Goal: Task Accomplishment & Management: Complete application form

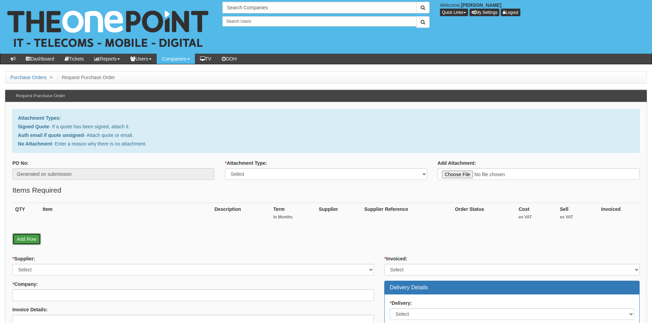
click at [32, 238] on link "Add Row" at bounding box center [26, 239] width 29 height 12
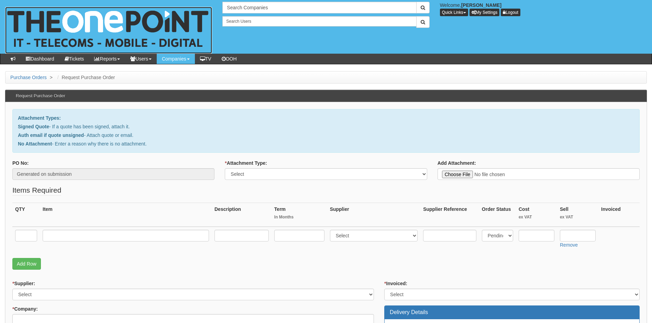
click at [86, 20] on img at bounding box center [108, 30] width 207 height 47
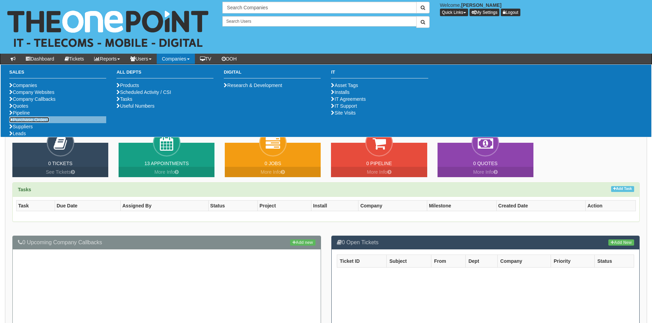
click at [32, 122] on link "Purchase Orders" at bounding box center [29, 119] width 40 height 5
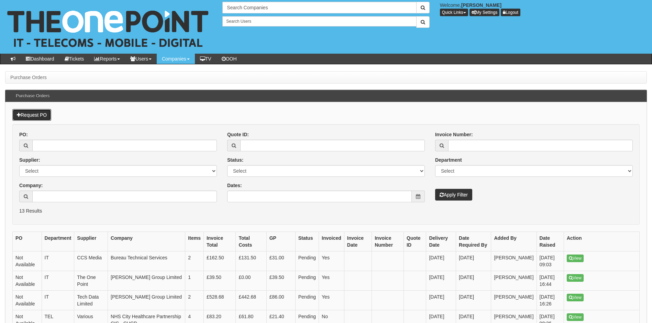
click at [27, 115] on link "Request PO" at bounding box center [31, 115] width 39 height 12
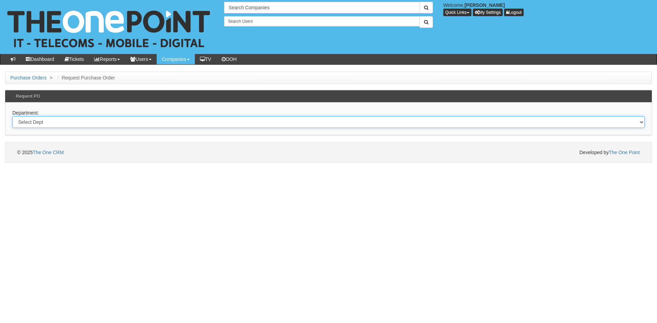
click at [48, 121] on select "Select Dept Digital Internal IT Mobiles Marketing Telecoms" at bounding box center [328, 122] width 632 height 12
select select "?pipeID=&dept=IT"
click at [12, 116] on select "Select Dept Digital Internal IT Mobiles Marketing Telecoms" at bounding box center [328, 122] width 632 height 12
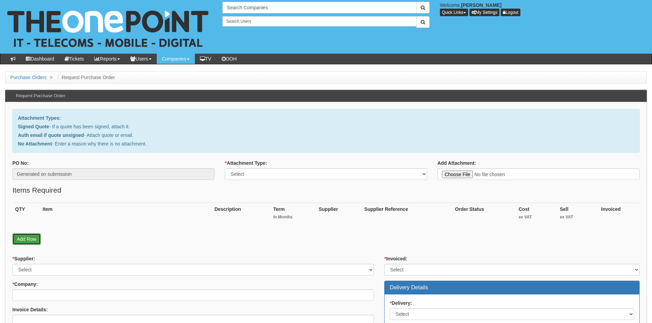
click at [25, 238] on link "Add Row" at bounding box center [26, 239] width 29 height 12
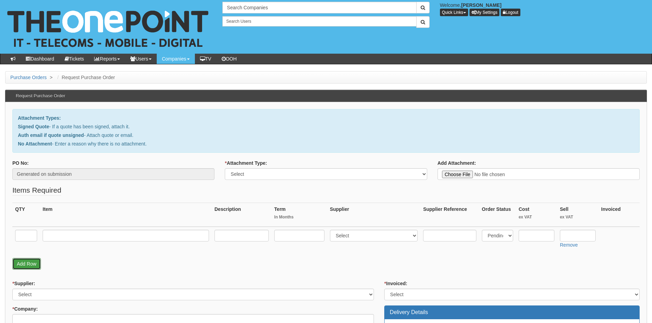
click at [27, 263] on link "Add Row" at bounding box center [26, 264] width 29 height 12
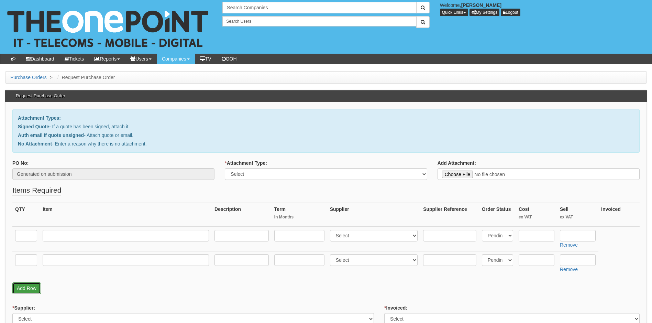
click at [26, 286] on link "Add Row" at bounding box center [26, 288] width 29 height 12
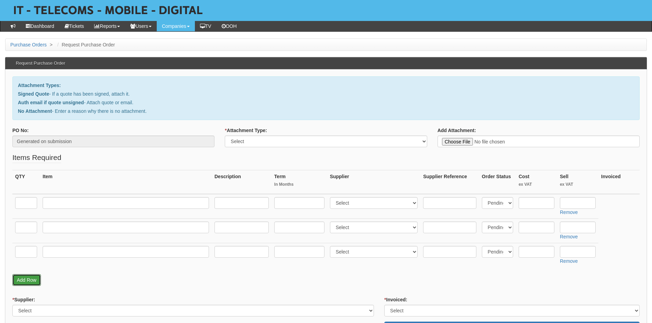
scroll to position [34, 0]
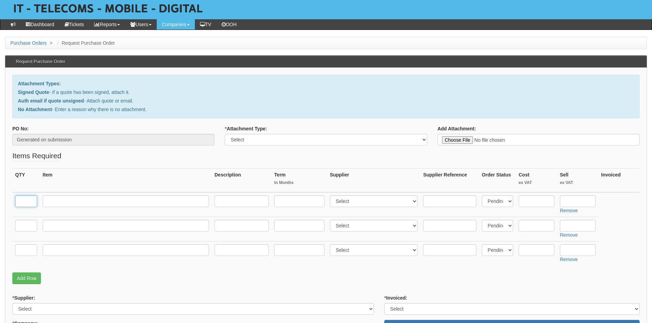
click at [27, 200] on input "text" at bounding box center [26, 201] width 22 height 12
type input "6"
click at [64, 203] on input "text" at bounding box center [126, 201] width 166 height 12
click at [250, 201] on input "text" at bounding box center [241, 201] width 54 height 12
click at [104, 200] on input "Business Standard" at bounding box center [126, 201] width 166 height 12
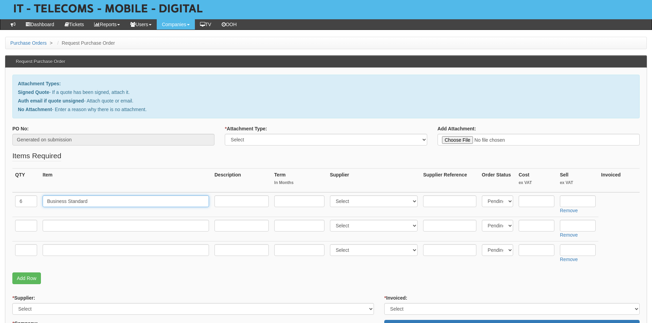
type input "Business Standard 365 Licence"
drag, startPoint x: 29, startPoint y: 221, endPoint x: 37, endPoint y: 222, distance: 8.3
click at [29, 221] on input "text" at bounding box center [26, 226] width 22 height 12
type input "26"
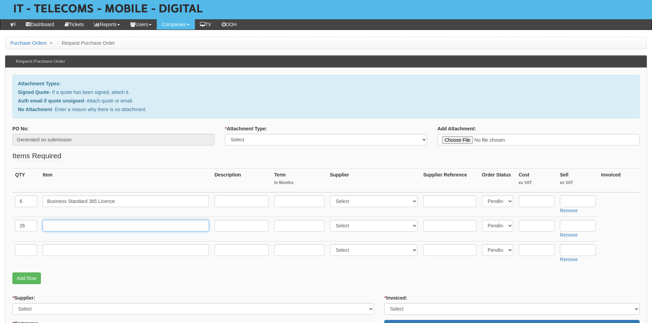
click at [65, 223] on input "text" at bounding box center [126, 226] width 166 height 12
type input "defender plan 1"
drag, startPoint x: 21, startPoint y: 249, endPoint x: 24, endPoint y: 251, distance: 3.5
click at [21, 249] on input "text" at bounding box center [26, 250] width 22 height 12
type input "20"
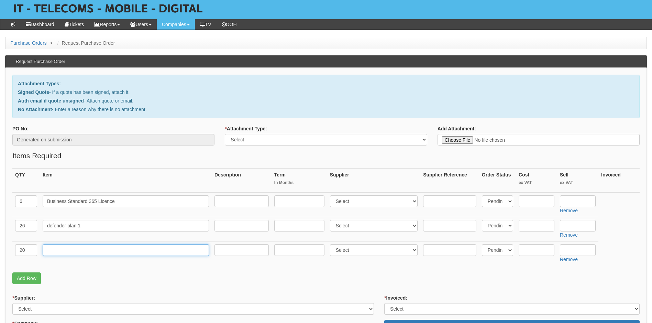
click at [67, 250] on input "text" at bounding box center [126, 250] width 166 height 12
type input "Exchange Online plan 1"
click at [505, 201] on select "Select Back Order Delivered N/A Ordered Pending" at bounding box center [497, 201] width 31 height 12
click at [550, 201] on input "text" at bounding box center [537, 201] width 36 height 12
type input "8.22"
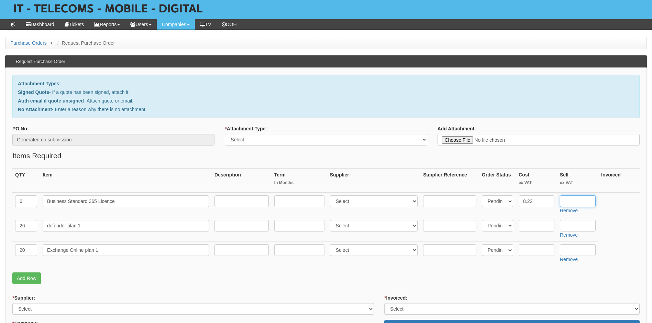
click at [579, 201] on input "text" at bounding box center [578, 201] width 36 height 12
type input "10.08"
click at [533, 226] on input "text" at bounding box center [537, 226] width 36 height 12
type input "1.31"
click at [579, 224] on input "text" at bounding box center [578, 226] width 36 height 12
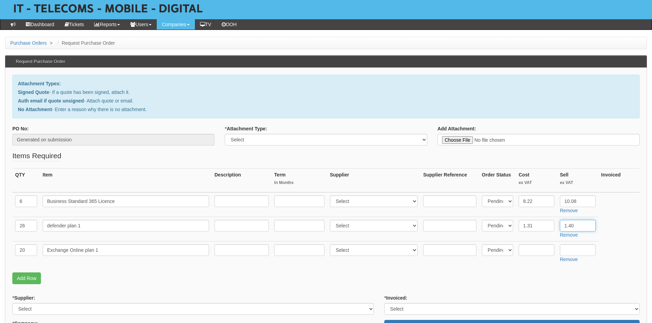
type input "1.40"
click at [536, 251] on input "text" at bounding box center [537, 250] width 36 height 12
click at [530, 250] on input "text" at bounding box center [537, 250] width 36 height 12
type input "2.66"
click at [574, 249] on input "text" at bounding box center [578, 250] width 36 height 12
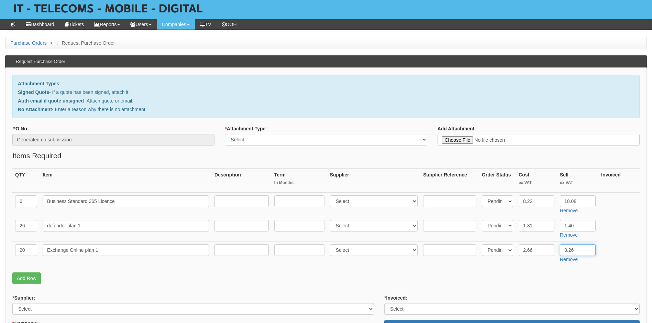
type input "3.26"
click at [544, 282] on p "Add Row" at bounding box center [325, 278] width 627 height 12
click at [290, 199] on input "text" at bounding box center [299, 201] width 50 height 12
type input "12"
click at [283, 221] on input "text" at bounding box center [299, 226] width 50 height 12
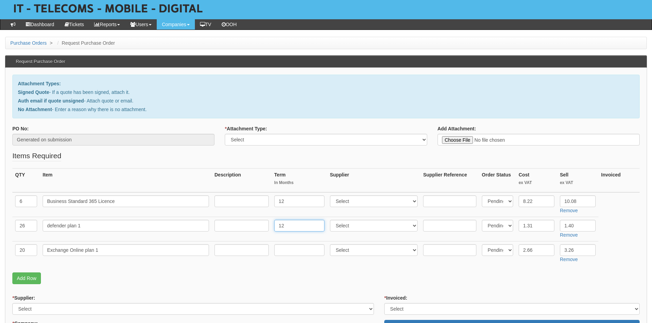
type input "12"
click at [286, 251] on input "text" at bounding box center [299, 250] width 50 height 12
type input "12"
click at [392, 201] on select "Select 123 REG.co.uk 1Password 3 4Gon AA Jones Electric Ltd Abzorb Access Group…" at bounding box center [374, 201] width 88 height 12
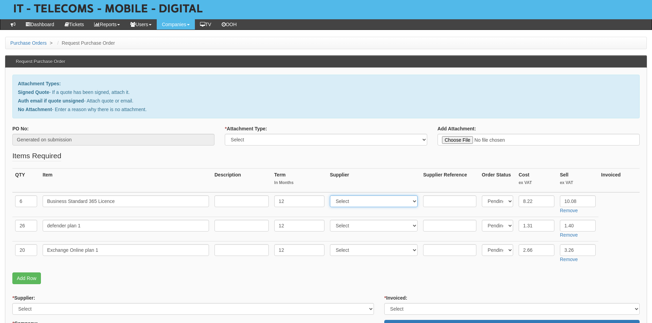
select select "291"
click at [331, 195] on select "Select 123 REG.co.uk 1Password 3 4Gon AA Jones Electric Ltd Abzorb Access Group…" at bounding box center [374, 201] width 88 height 12
click at [355, 224] on select "Select 123 REG.co.uk 1Password 3 4Gon AA Jones Electric Ltd Abzorb Access Group…" at bounding box center [374, 226] width 88 height 12
select select "291"
click at [331, 220] on select "Select 123 REG.co.uk 1Password 3 4Gon AA Jones Electric Ltd Abzorb Access Group…" at bounding box center [374, 226] width 88 height 12
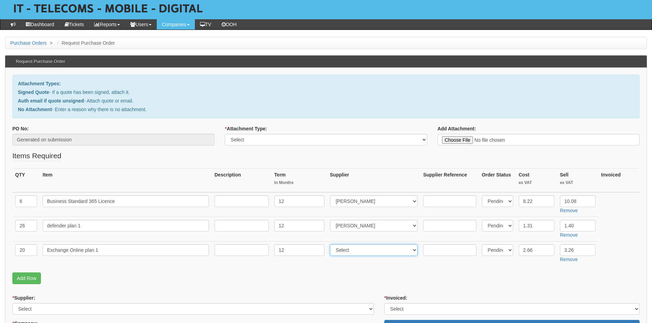
click at [351, 253] on select "Select 123 REG.co.uk 1Password 3 4Gon AA Jones Electric Ltd Abzorb Access Group…" at bounding box center [374, 250] width 88 height 12
select select "291"
click at [331, 244] on select "Select 123 REG.co.uk 1Password 3 4Gon AA Jones Electric Ltd Abzorb Access Group…" at bounding box center [374, 250] width 88 height 12
drag, startPoint x: 369, startPoint y: 277, endPoint x: 367, endPoint y: 285, distance: 7.8
click at [368, 277] on p "Add Row" at bounding box center [325, 278] width 627 height 12
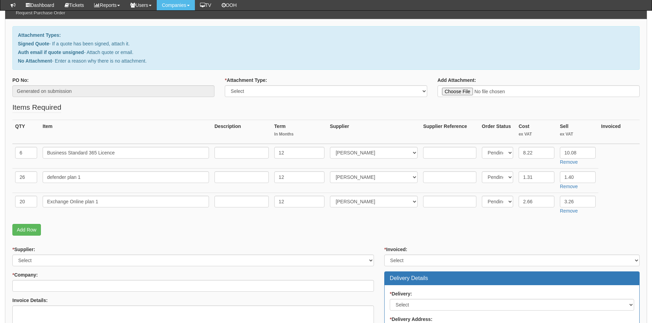
scroll to position [103, 0]
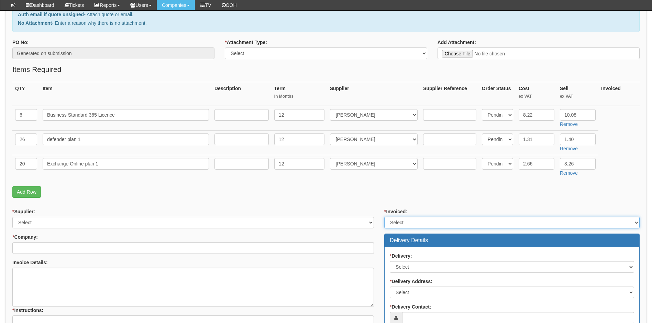
click at [430, 225] on select "Select Yes No N/A STB (part of order)" at bounding box center [511, 223] width 255 height 12
select select "2"
click at [384, 217] on select "Select Yes No N/A STB (part of order)" at bounding box center [511, 223] width 255 height 12
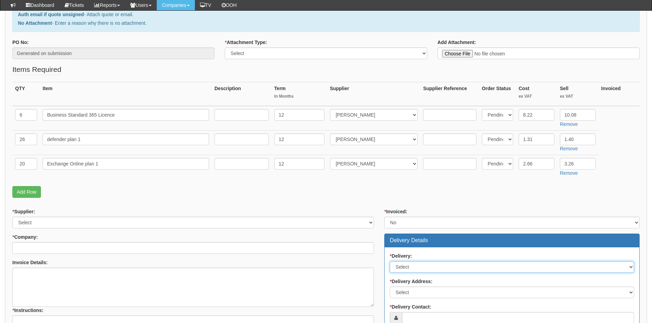
click at [413, 265] on select "Select No Not Applicable Yes" at bounding box center [512, 267] width 244 height 12
select select "2"
click at [390, 261] on select "Select No Not Applicable Yes" at bounding box center [512, 267] width 244 height 12
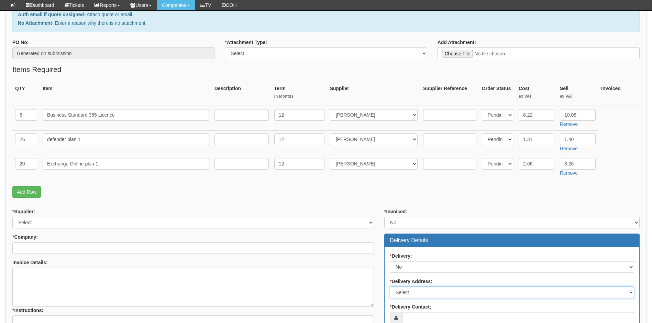
click at [417, 292] on select "Select Not Applicable Other" at bounding box center [512, 292] width 244 height 12
select select "N/A"
click at [390, 286] on select "Select Not Applicable Other" at bounding box center [512, 292] width 244 height 12
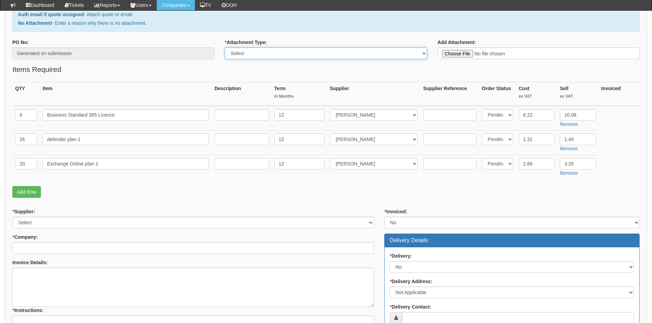
click at [268, 52] on select "Select Signed Quote Auth email with quote if unsigned No Attachment" at bounding box center [326, 53] width 202 height 12
select select "No Attachment"
click at [225, 47] on select "Select Signed Quote Auth email with quote if unsigned No Attachment" at bounding box center [326, 53] width 202 height 12
click at [471, 51] on textarea "Reason for no attachment:" at bounding box center [539, 53] width 202 height 12
click at [502, 51] on textarea "Please see ticket from LC" at bounding box center [539, 53] width 202 height 12
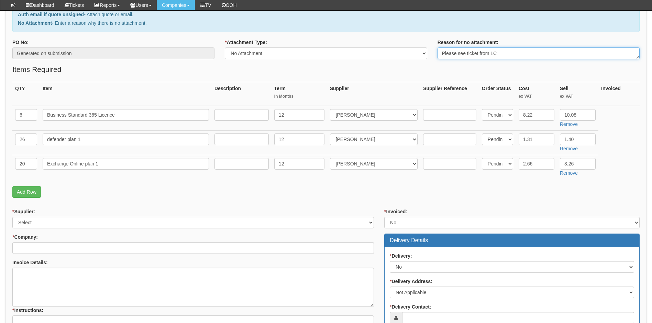
paste textarea "0373148"
type textarea "Please see ticket from LC 0373148 - text input in instructions for ref"
click at [75, 222] on select "Select 123 REG.co.uk 1Password 3 4Gon AA Jones Electric Ltd Abzorb Access Group…" at bounding box center [193, 223] width 362 height 12
select select "291"
click at [12, 217] on select "Select 123 REG.co.uk 1Password 3 4Gon AA Jones Electric Ltd Abzorb Access Group…" at bounding box center [193, 223] width 362 height 12
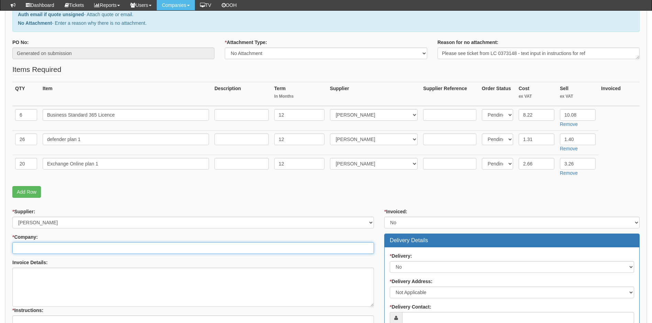
click at [46, 250] on input "* Company:" at bounding box center [193, 248] width 362 height 12
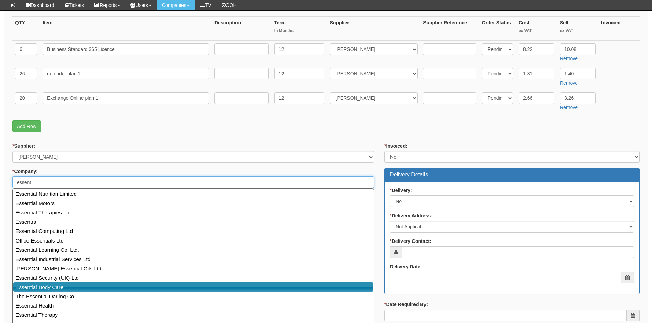
scroll to position [172, 0]
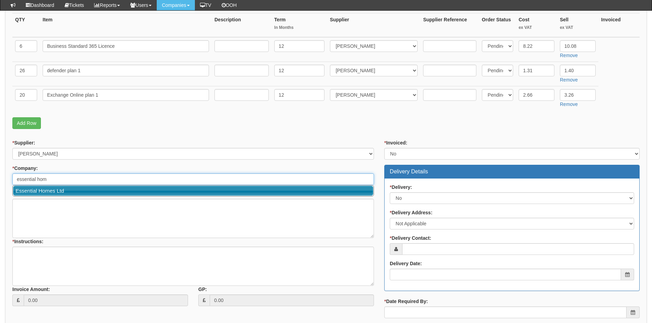
click at [45, 189] on link "Essential Homes Ltd" at bounding box center [193, 191] width 360 height 10
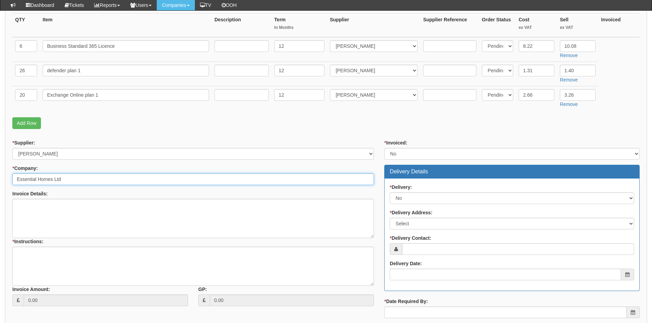
type input "Essential Homes Ltd"
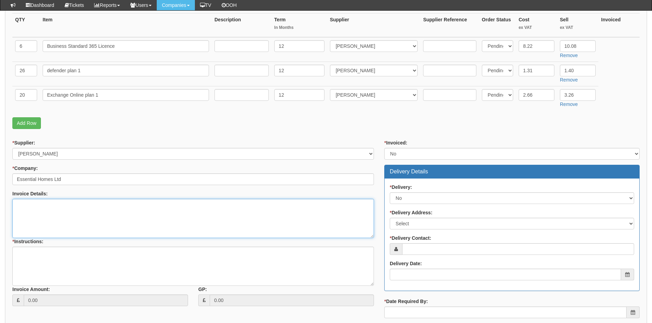
click at [64, 211] on textarea "Invoice Details:" at bounding box center [193, 218] width 362 height 39
click at [96, 204] on textarea "Invoicing to start in January when takover of the tenant" at bounding box center [193, 218] width 362 height 39
click at [146, 206] on textarea "Invoicing to start in January when takeover of the tenant" at bounding box center [193, 218] width 362 height 39
click at [173, 205] on textarea "Invoicing to start in January when takeover of the tenant commences" at bounding box center [193, 218] width 362 height 39
type textarea "Invoicing to start in January when takeover of the tenant commences"
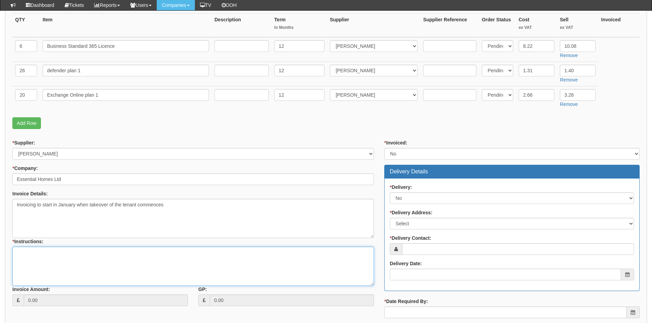
click at [33, 258] on textarea "* Instructions:" at bounding box center [193, 265] width 362 height 39
click at [23, 251] on textarea "* Instructions:" at bounding box center [193, 265] width 362 height 39
paste textarea "License transfer has failed due to being rejected by Bytes software. Scheduled …"
click at [24, 272] on textarea "License transfer has failed due to being rejected by Bytes software. Scheduled …" at bounding box center [193, 265] width 362 height 39
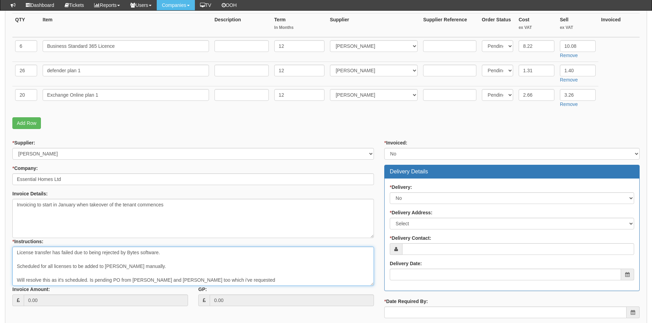
click at [16, 249] on textarea "License transfer has failed due to being rejected by Bytes software. Scheduled …" at bounding box center [193, 265] width 362 height 39
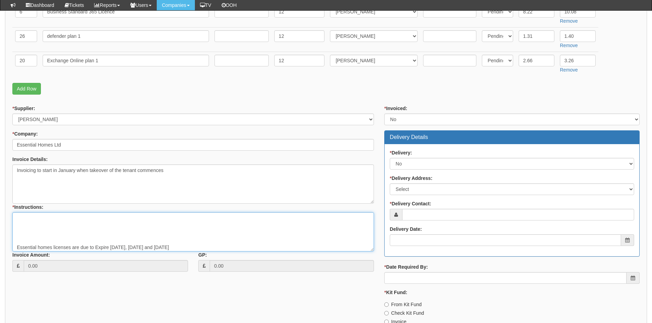
scroll to position [34, 0]
click at [22, 242] on textarea "Below text from LC ticket 0373148 License transfer has failed due to being reje…" at bounding box center [193, 231] width 362 height 39
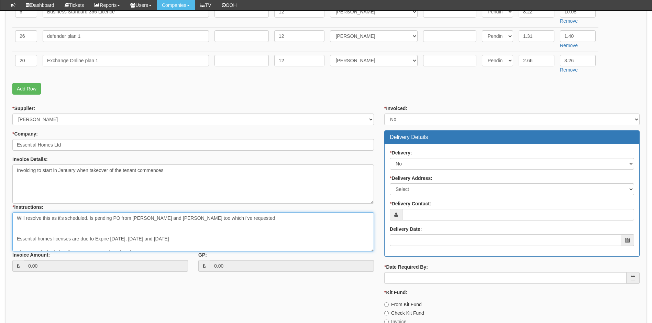
scroll to position [27, 0]
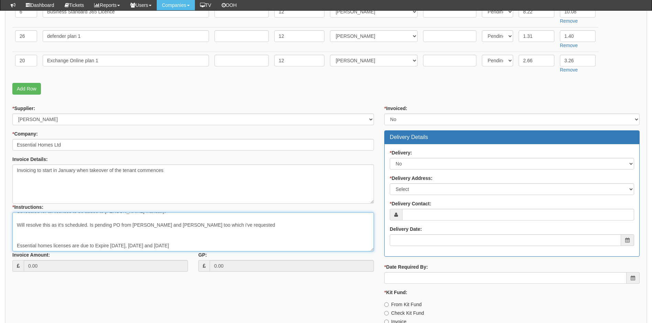
click at [18, 235] on textarea "Below text from LC ticket 0373148 License transfer has failed due to being reje…" at bounding box center [193, 231] width 362 height 39
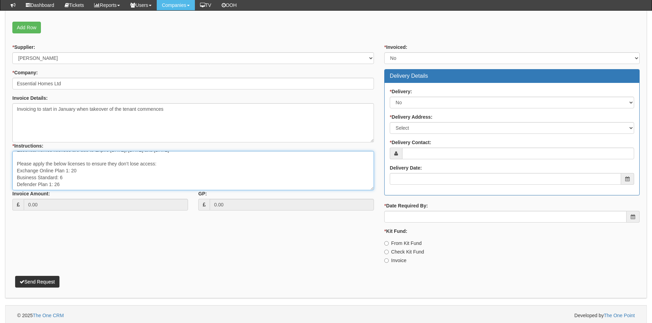
scroll to position [270, 0]
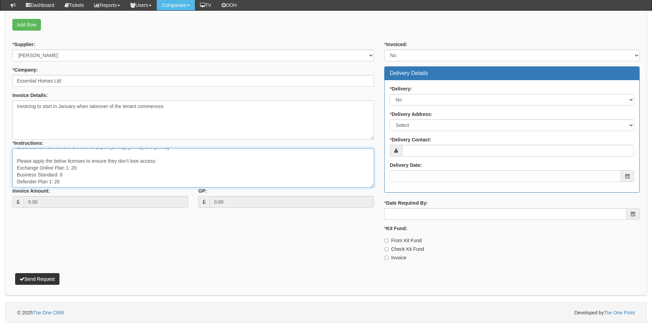
type textarea "Below text from LC ticket 0373148 License transfer has failed due to being reje…"
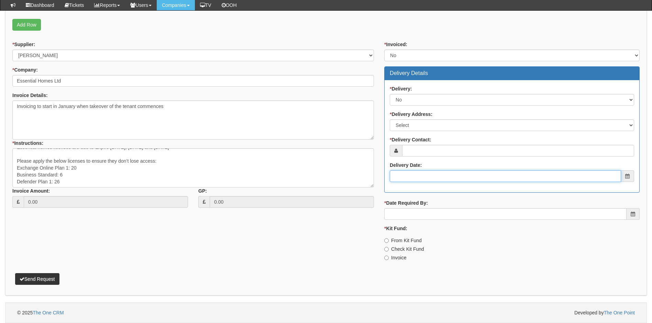
click at [412, 175] on input "Delivery Date:" at bounding box center [505, 176] width 231 height 12
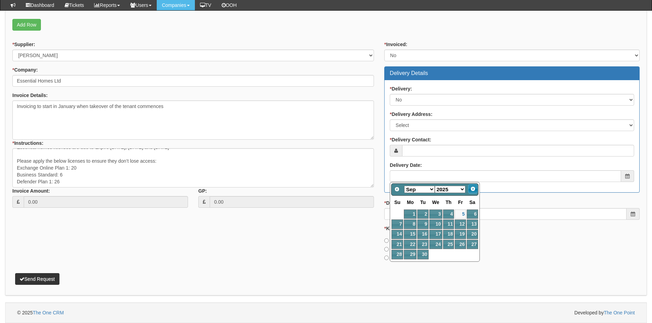
click at [473, 188] on span "Next" at bounding box center [472, 188] width 5 height 5
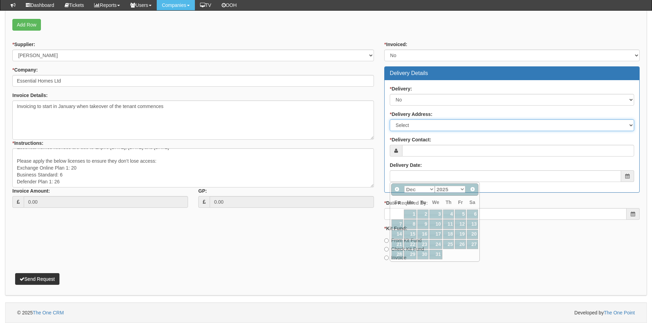
click at [412, 129] on select "Select Not Applicable Main Address - HU13 9PB Other" at bounding box center [512, 125] width 244 height 12
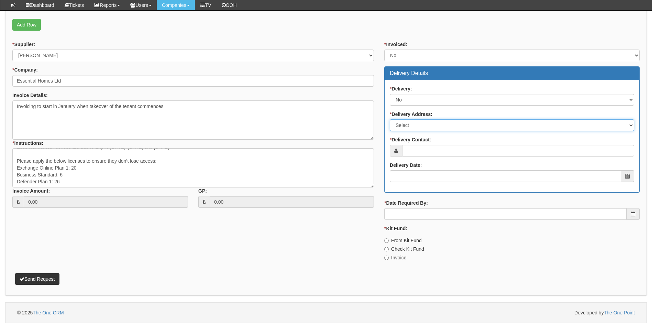
select select "N/A"
click at [390, 119] on select "Select Not Applicable Main Address - HU13 9PB Other" at bounding box center [512, 125] width 244 height 12
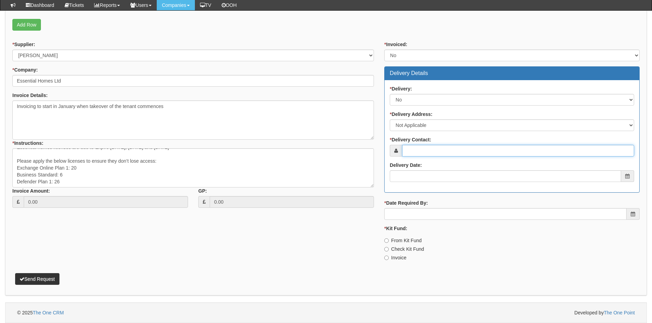
click at [419, 150] on input "* Delivery Contact:" at bounding box center [518, 151] width 232 height 12
type input "Peter Webster"
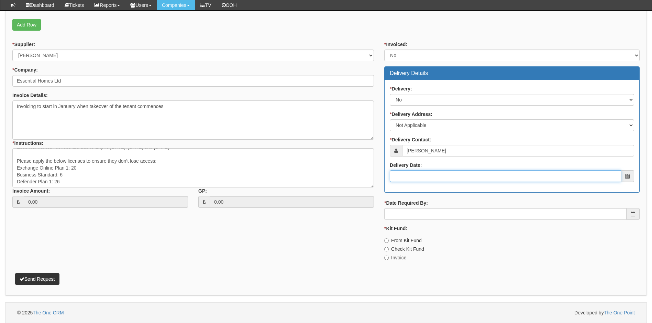
click at [400, 176] on input "Delivery Date:" at bounding box center [505, 176] width 231 height 12
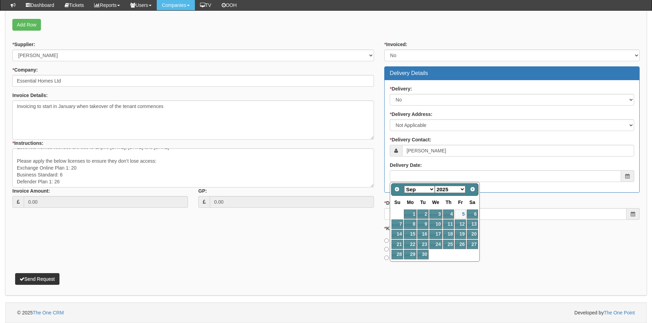
click at [356, 250] on div "* Supplier: Select 123 REG.co.uk 1Password 3 4Gon AA Jones Electric Ltd Abzorb …" at bounding box center [326, 153] width 638 height 225
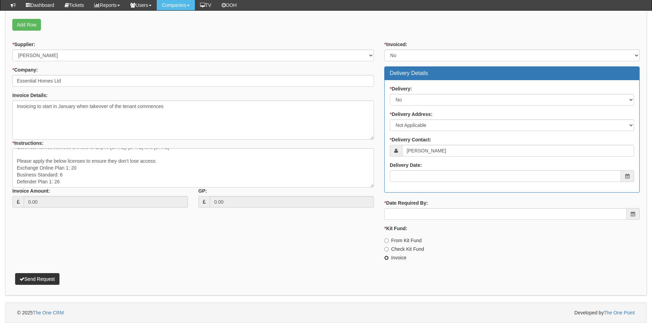
click at [387, 258] on input "Invoice" at bounding box center [386, 257] width 4 height 4
radio input "true"
click at [403, 210] on input "* Date Required By:" at bounding box center [505, 214] width 242 height 12
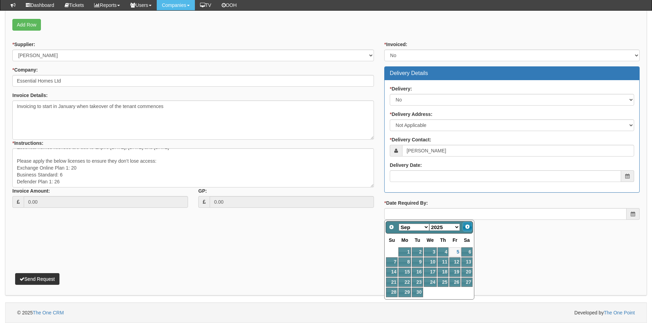
click at [467, 228] on span "Next" at bounding box center [467, 226] width 5 height 5
click at [444, 251] on link "1" at bounding box center [443, 251] width 11 height 9
type input "2026-01-01"
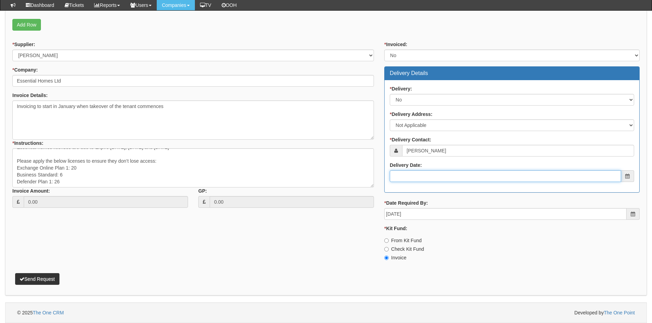
click at [428, 177] on input "Delivery Date:" at bounding box center [505, 176] width 231 height 12
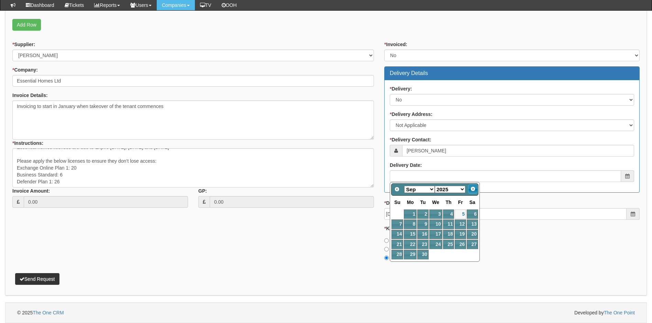
click at [475, 188] on span "Next" at bounding box center [472, 188] width 5 height 5
click at [473, 188] on span "Next" at bounding box center [472, 188] width 5 height 5
click at [450, 211] on link "1" at bounding box center [448, 213] width 11 height 9
type input "2026-01-01"
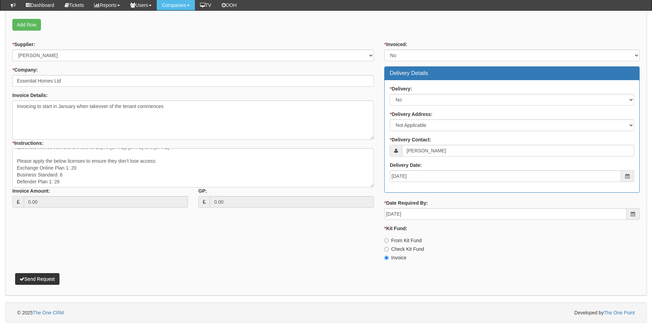
click at [339, 264] on div "* Supplier: Select 123 REG.co.uk 1Password 3 4Gon AA Jones Electric Ltd Abzorb …" at bounding box center [326, 153] width 638 height 225
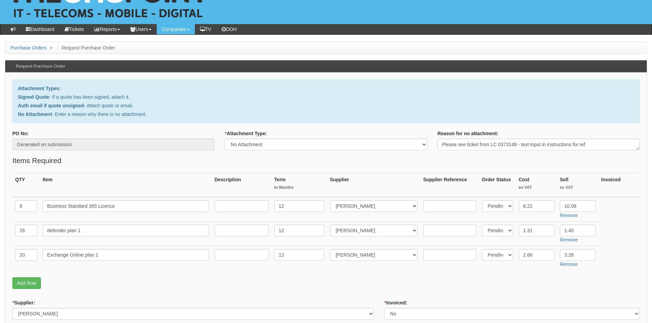
scroll to position [167, 0]
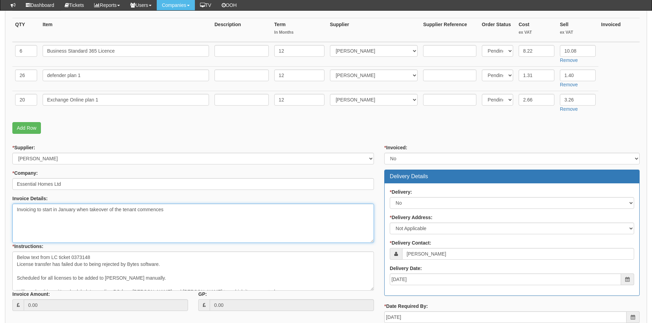
click at [19, 220] on textarea "Invoicing to start in January when takeover of the tenant commences" at bounding box center [193, 222] width 362 height 39
click at [169, 209] on textarea "Invoicing to start in January when takeover of the tenant commences" at bounding box center [193, 222] width 362 height 39
drag, startPoint x: 71, startPoint y: 224, endPoint x: 36, endPoint y: 223, distance: 35.4
click at [37, 223] on textarea "Invoicing to start in January when takeover of the tenant commences Billing is …" at bounding box center [193, 222] width 362 height 39
type textarea "Invoicing to start in January when takeover of the tenant commences Billing is …"
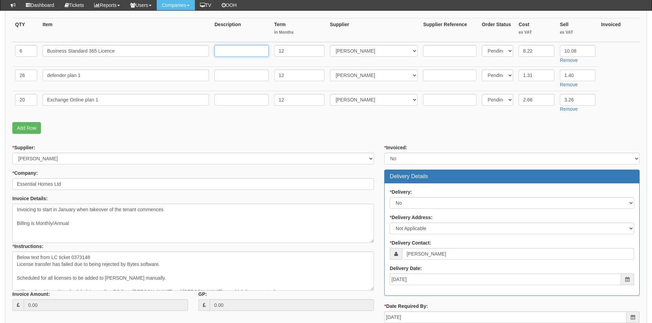
click at [223, 48] on input "text" at bounding box center [241, 51] width 54 height 12
paste input "Monthly/Annual"
type input "Monthly/Annual"
click at [221, 75] on input "text" at bounding box center [241, 75] width 54 height 12
paste input "Monthly/Annual"
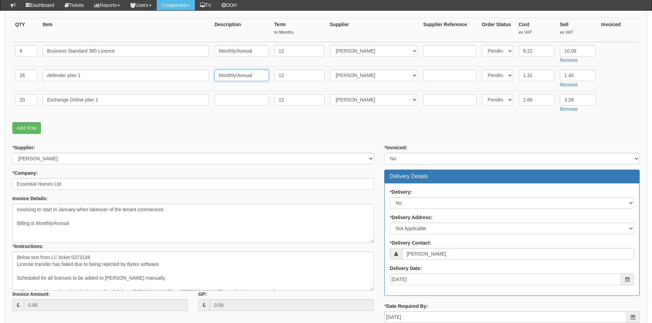
type input "Monthly/Annual"
click at [220, 96] on input "text" at bounding box center [241, 100] width 54 height 12
paste input "Monthly/Annual"
type input "Monthly/Annual"
click at [212, 125] on p "Add Row" at bounding box center [325, 128] width 627 height 12
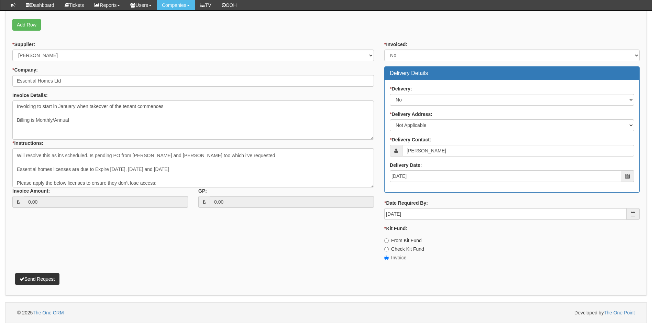
scroll to position [55, 0]
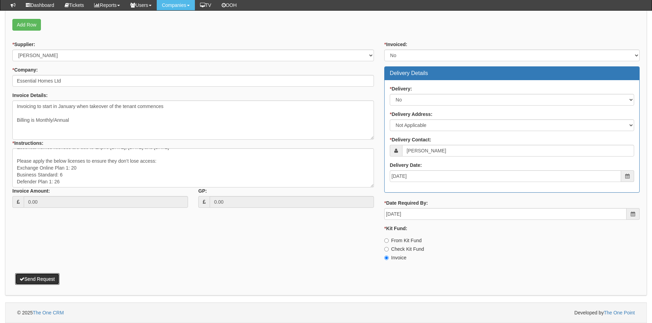
click at [37, 278] on button "Send Request" at bounding box center [37, 279] width 44 height 12
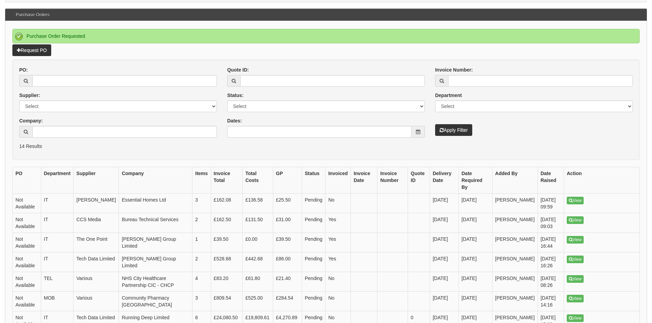
scroll to position [172, 0]
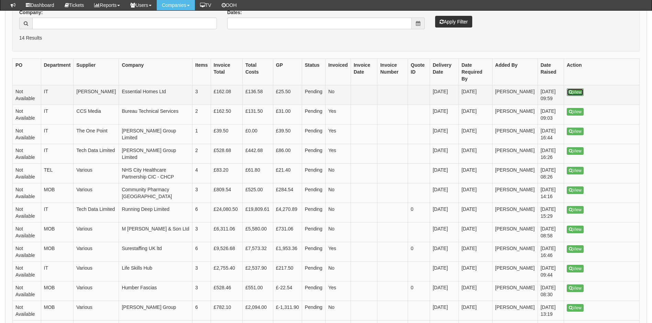
click at [577, 88] on link "View" at bounding box center [575, 92] width 17 height 8
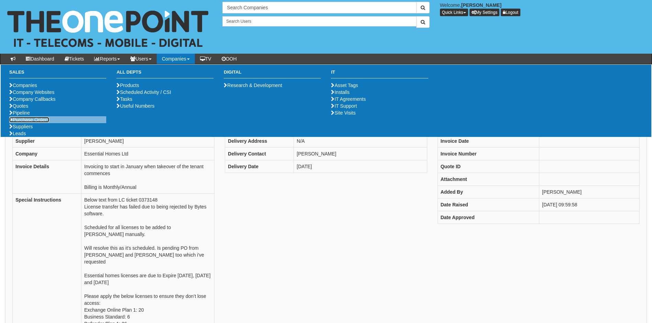
click at [30, 122] on link "Purchase Orders" at bounding box center [29, 119] width 40 height 5
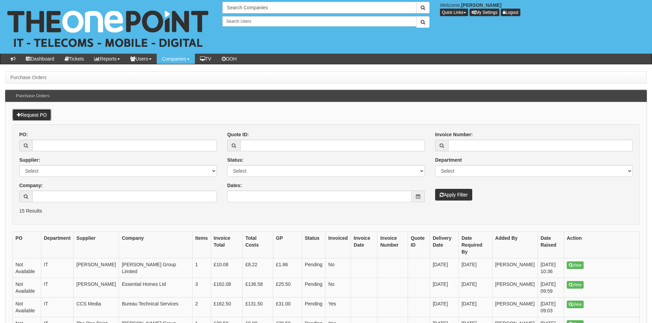
click at [33, 117] on link "Request PO" at bounding box center [31, 115] width 39 height 12
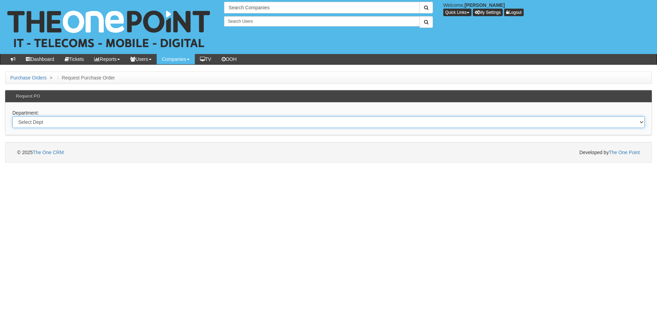
click at [52, 121] on select "Select Dept Digital Internal IT Mobiles Marketing Telecoms" at bounding box center [328, 122] width 632 height 12
select select "?pipeID=&dept=IT"
click at [12, 116] on select "Select Dept Digital Internal IT Mobiles Marketing Telecoms" at bounding box center [328, 122] width 632 height 12
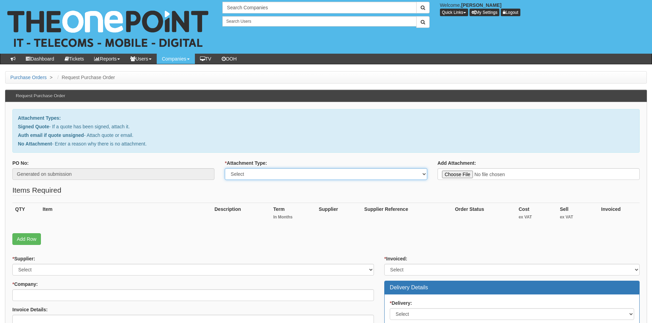
click at [304, 173] on select "Select Signed Quote Auth email with quote if unsigned No Attachment" at bounding box center [326, 174] width 202 height 12
select select "Signed Quote"
click at [225, 168] on select "Select Signed Quote Auth email with quote if unsigned No Attachment" at bounding box center [326, 174] width 202 height 12
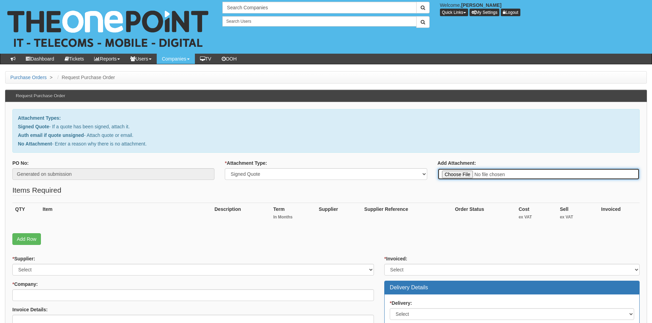
click at [493, 174] on input "Add Attachment:" at bounding box center [539, 174] width 202 height 12
type input "C:\fakepath\Thompson Commercials - New Laptop.pdf"
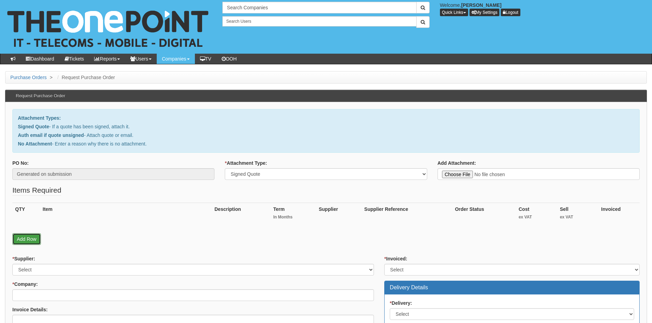
click at [26, 239] on link "Add Row" at bounding box center [26, 239] width 29 height 12
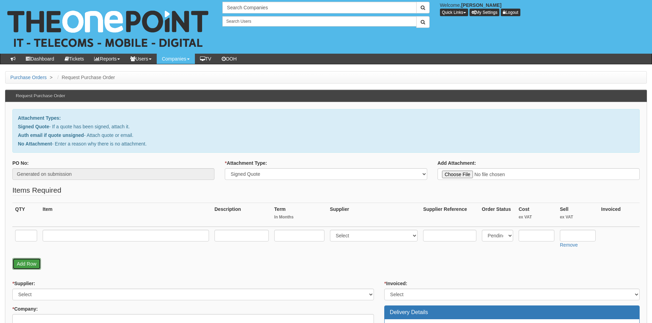
click at [28, 265] on link "Add Row" at bounding box center [26, 264] width 29 height 12
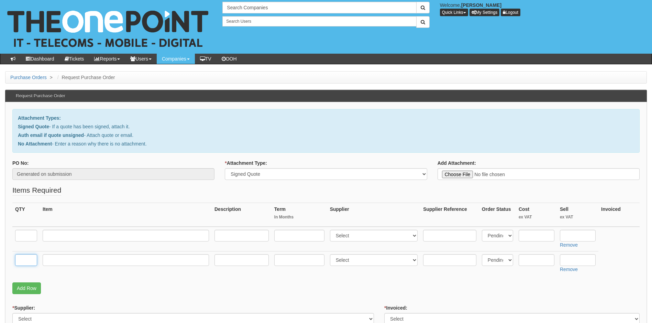
click at [26, 260] on input "text" at bounding box center [26, 260] width 22 height 12
type input "1"
click at [60, 261] on input "text" at bounding box center [126, 260] width 166 height 12
type input "Delivery"
click at [536, 261] on input "text" at bounding box center [537, 260] width 36 height 12
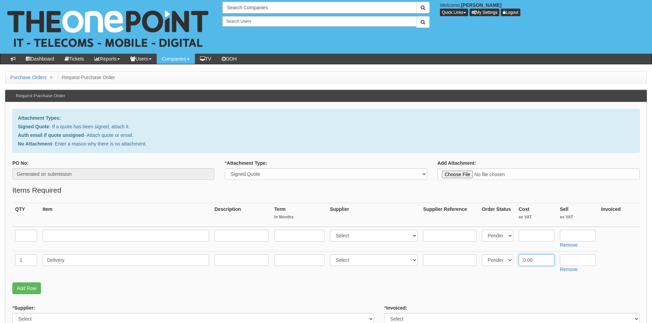
type input "0.00"
click at [573, 258] on input "text" at bounding box center [578, 260] width 36 height 12
type input "12.50"
click at [377, 259] on select "Select 123 REG.co.uk 1Password 3 4Gon AA Jones Electric Ltd Abzorb Access Group…" at bounding box center [374, 260] width 88 height 12
select select "13"
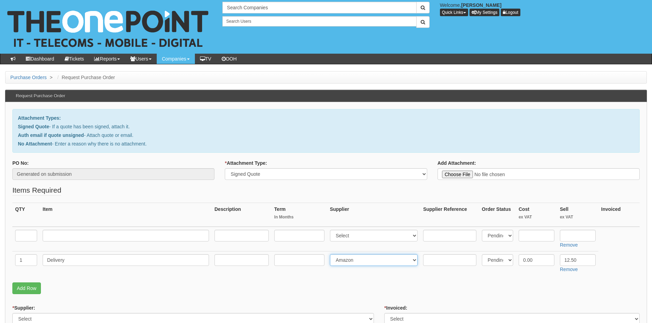
click at [331, 254] on select "Select 123 REG.co.uk 1Password 3 4Gon AA Jones Electric Ltd Abzorb Access Group…" at bounding box center [374, 260] width 88 height 12
drag, startPoint x: 357, startPoint y: 232, endPoint x: 353, endPoint y: 228, distance: 6.1
click at [358, 232] on select "Select 123 REG.co.uk 1Password 3 4Gon AA Jones Electric Ltd Abzorb Access Group…" at bounding box center [374, 236] width 88 height 12
select select "13"
click at [331, 230] on select "Select 123 REG.co.uk 1Password 3 4Gon AA Jones Electric Ltd Abzorb Access Group…" at bounding box center [374, 236] width 88 height 12
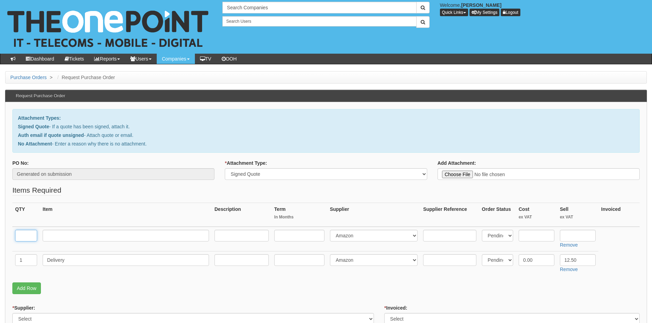
click at [31, 236] on input "text" at bounding box center [26, 236] width 22 height 12
type input "1"
click at [66, 235] on input "text" at bounding box center [126, 236] width 166 height 12
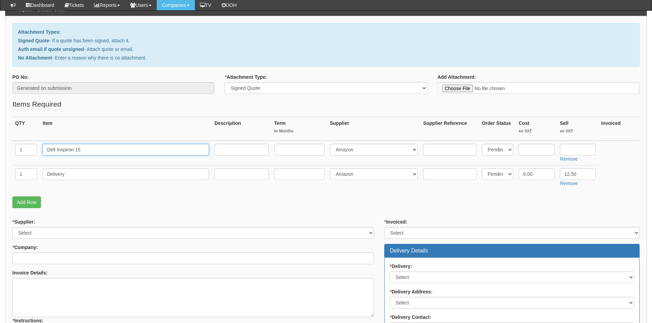
scroll to position [69, 0]
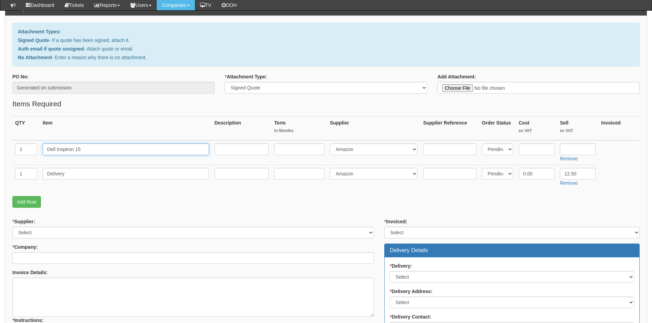
type input "Dell Inspiron 15"
click at [44, 284] on textarea "Invoice Details:" at bounding box center [193, 296] width 362 height 39
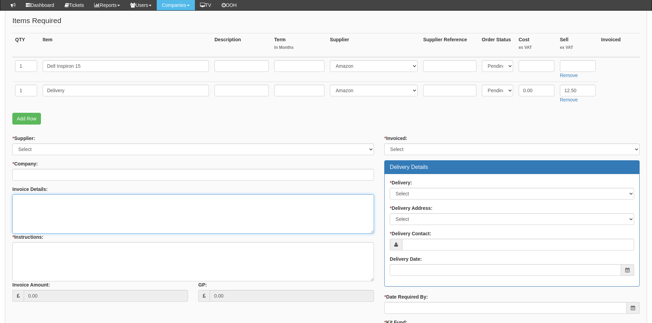
scroll to position [172, 0]
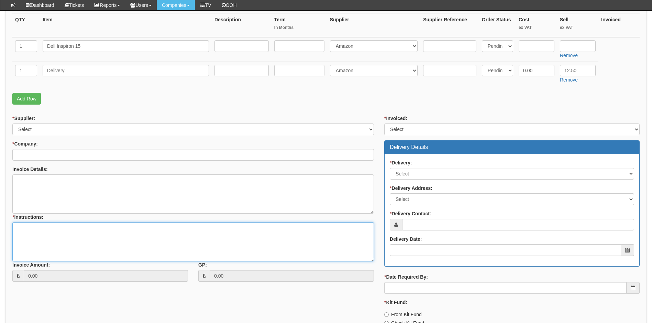
click at [24, 230] on textarea "* Instructions:" at bounding box center [193, 241] width 362 height 39
paste textarea "[URL][DOMAIN_NAME]"
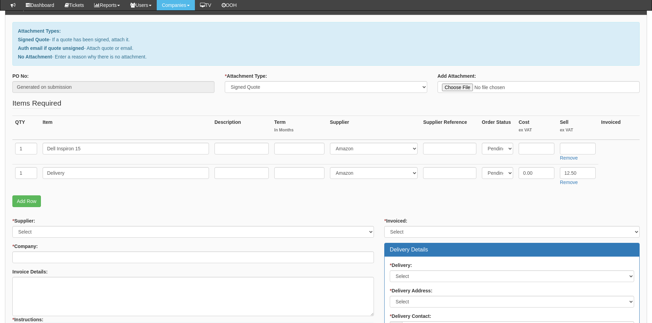
scroll to position [69, 0]
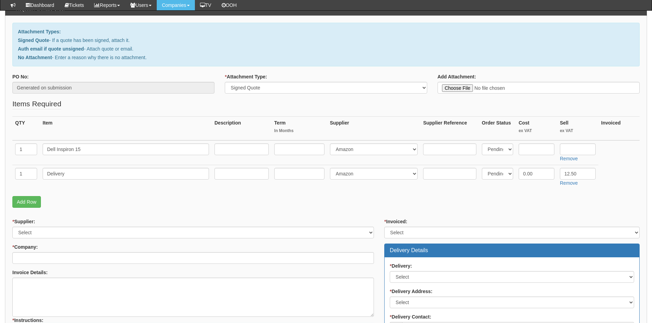
type textarea "Please purchase from Amazon using the below link https://www.amazon.co.uk/Dell-…"
click at [527, 153] on input "text" at bounding box center [537, 149] width 36 height 12
paste input "454.16"
type input "454.17"
click at [573, 149] on input "text" at bounding box center [578, 149] width 36 height 12
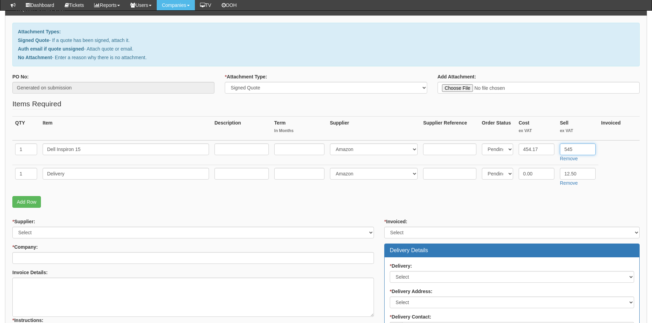
type input "545"
click at [540, 211] on form "PO No: Generated on submission * Attachment Type: Select Signed Quote Auth emai…" at bounding box center [325, 267] width 627 height 388
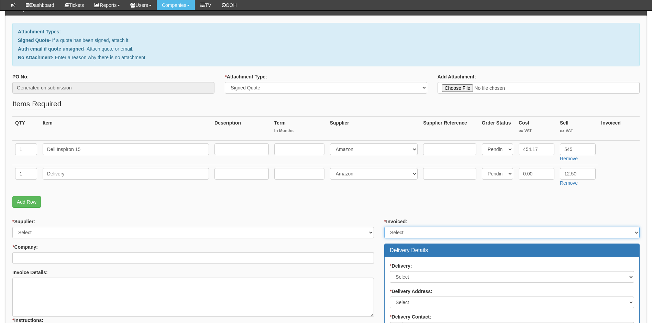
click at [420, 233] on select "Select Yes No N/A STB (part of order)" at bounding box center [511, 233] width 255 height 12
select select "2"
click at [384, 227] on select "Select Yes No N/A STB (part of order)" at bounding box center [511, 233] width 255 height 12
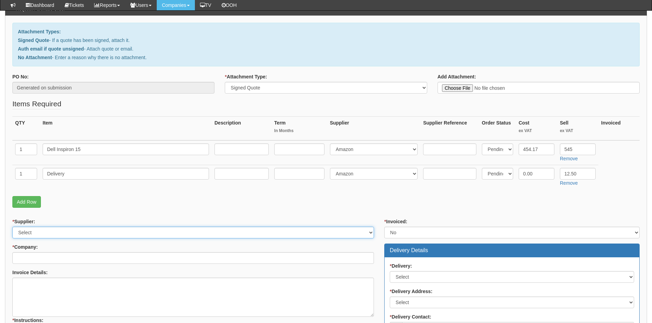
click at [264, 236] on select "Select 123 REG.co.uk 1Password 3 4Gon AA Jones Electric Ltd Abzorb Access Group…" at bounding box center [193, 233] width 362 height 12
select select "13"
click at [12, 227] on select "Select 123 REG.co.uk 1Password 3 4Gon AA Jones Electric Ltd Abzorb Access Group…" at bounding box center [193, 233] width 362 height 12
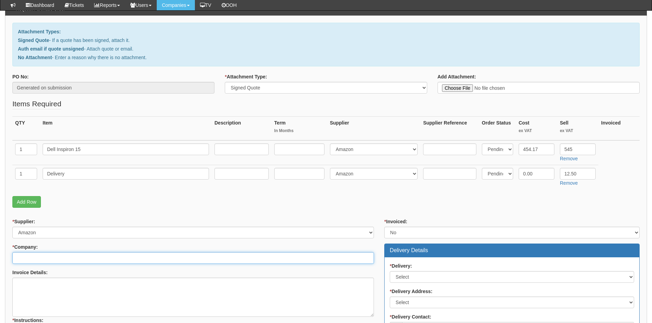
drag, startPoint x: 46, startPoint y: 258, endPoint x: 52, endPoint y: 255, distance: 6.2
click at [46, 258] on input "* Company:" at bounding box center [193, 258] width 362 height 12
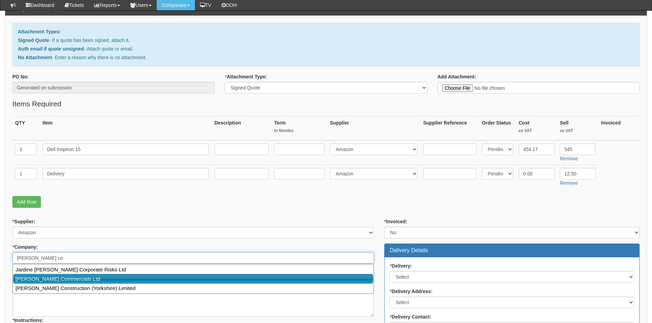
click at [71, 280] on link "[PERSON_NAME] Commercials Ltd" at bounding box center [193, 279] width 360 height 10
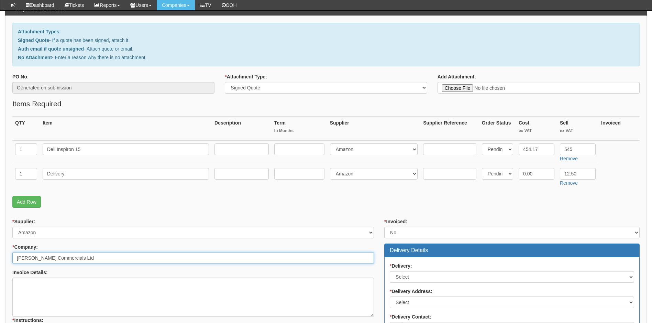
type input "[PERSON_NAME] Commercials Ltd"
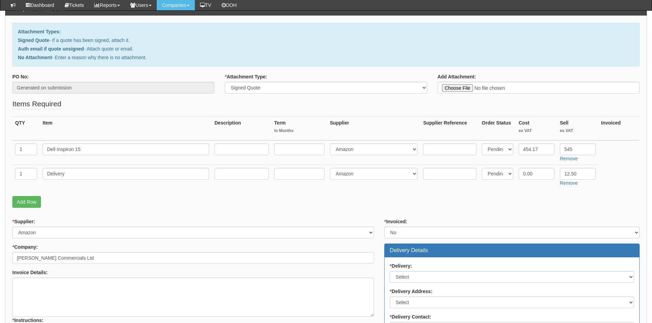
click at [142, 216] on form "PO No: Generated on submission * Attachment Type: Select Signed Quote Auth emai…" at bounding box center [325, 267] width 627 height 388
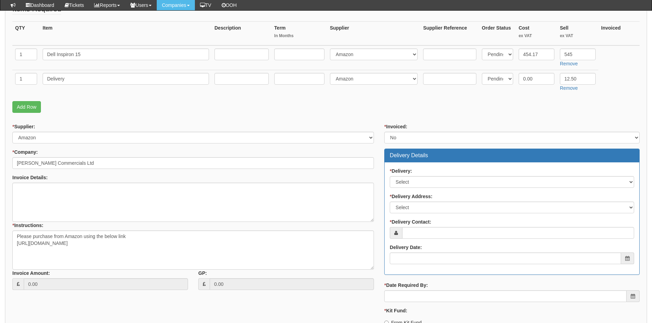
scroll to position [172, 0]
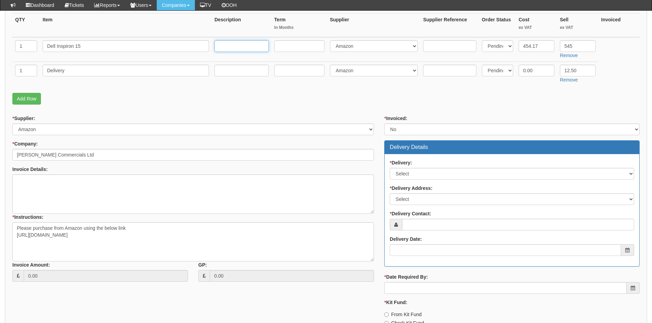
click at [228, 47] on input "text" at bounding box center [241, 46] width 54 height 12
paste input "512GB"
type input "16GB 512GB"
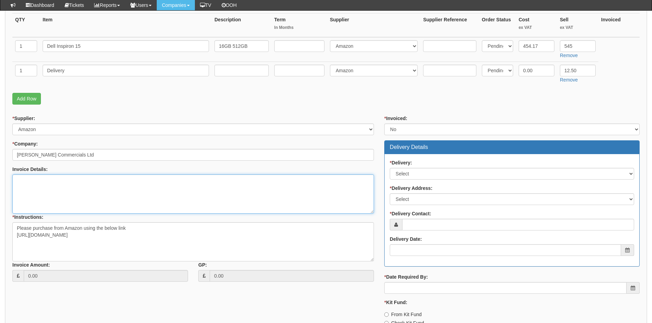
click at [49, 183] on textarea "Invoice Details:" at bounding box center [193, 193] width 362 height 39
type textarea "As above and below"
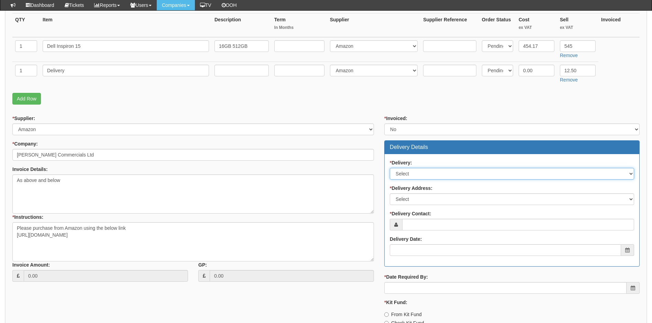
click at [412, 175] on select "Select No Not Applicable Yes" at bounding box center [512, 174] width 244 height 12
select select "1"
click at [390, 168] on select "Select No Not Applicable Yes" at bounding box center [512, 174] width 244 height 12
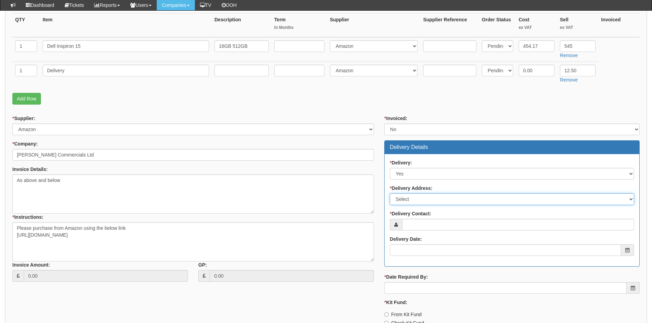
click at [418, 199] on select "Select Not Applicable Main Address - HU3 4UQ Other" at bounding box center [512, 199] width 244 height 12
select select "other"
click at [390, 193] on select "Select Not Applicable Main Address - HU3 4UQ Other" at bounding box center [512, 199] width 244 height 12
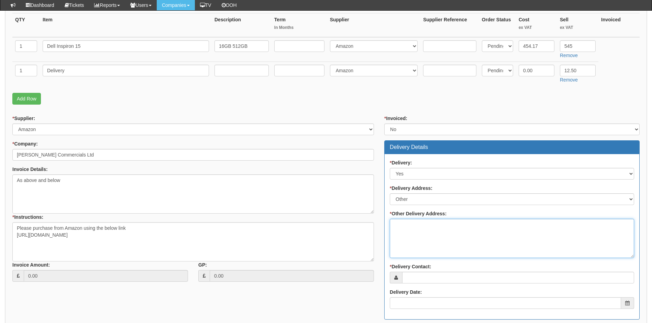
click at [415, 228] on textarea "* Other Delivery Address:" at bounding box center [512, 238] width 244 height 39
type textarea "Please deliver to TOP"
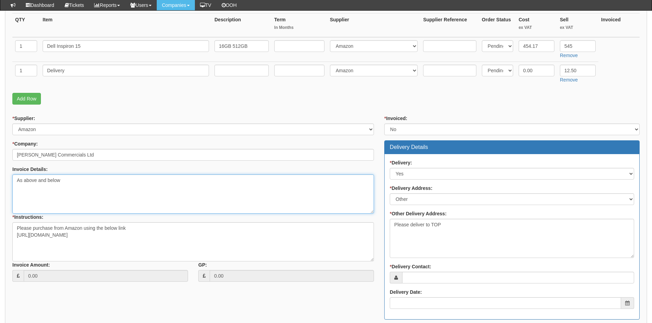
click at [45, 192] on textarea "As above and below" at bounding box center [193, 193] width 362 height 39
click at [77, 181] on textarea "As above and below" at bounding box center [193, 193] width 362 height 39
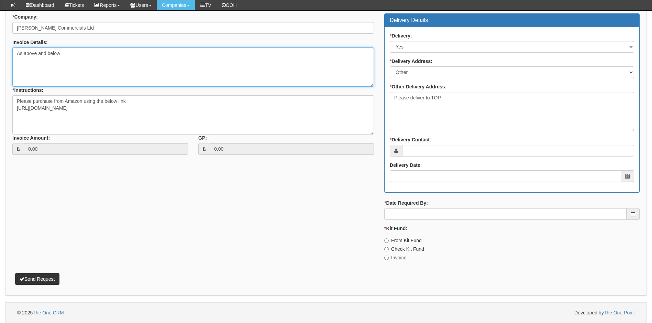
type textarea "As above and below"
click at [145, 128] on textarea "Please purchase from Amazon using the below link https://www.amazon.co.uk/Dell-…" at bounding box center [193, 114] width 362 height 39
type textarea "Please purchase from Amazon using the below link https://www.amazon.co.uk/Dell-…"
click at [25, 65] on textarea "As above and below" at bounding box center [193, 66] width 362 height 39
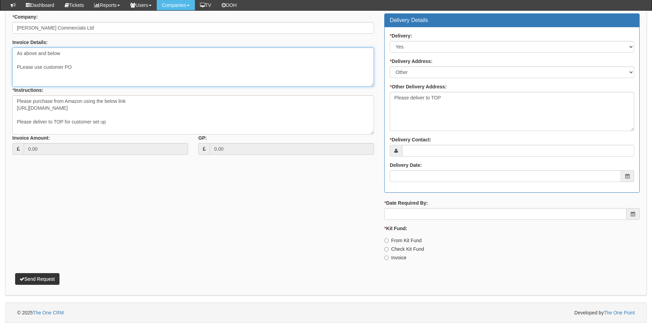
drag, startPoint x: 81, startPoint y: 66, endPoint x: 88, endPoint y: 67, distance: 7.6
click at [81, 66] on textarea "As above and below PLease use customer PO" at bounding box center [193, 66] width 362 height 39
paste textarea "10BCA0000226"
type textarea "As above and below PLease use customer PO 10BCA0000226"
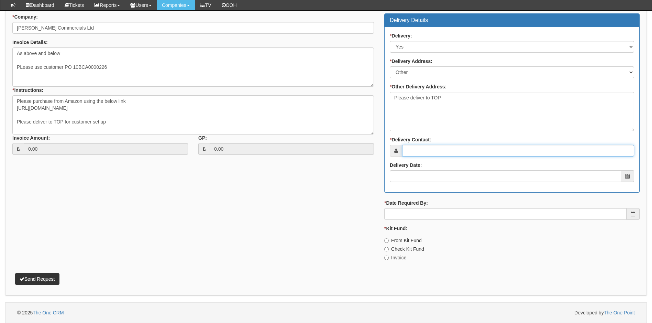
click at [430, 151] on input "* Delivery Contact:" at bounding box center [518, 151] width 232 height 12
click at [434, 153] on input "* Delivery Contact:" at bounding box center [518, 151] width 232 height 12
type input "[PERSON_NAME]"
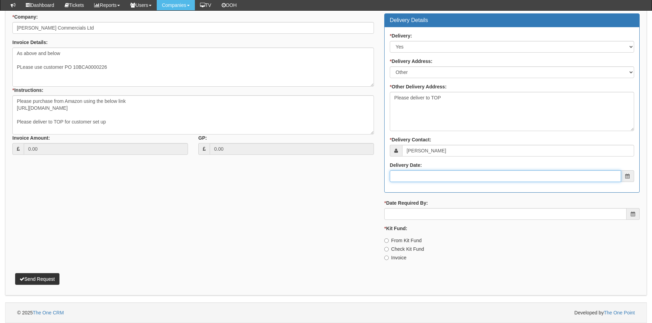
click at [430, 181] on input "Delivery Date:" at bounding box center [505, 176] width 231 height 12
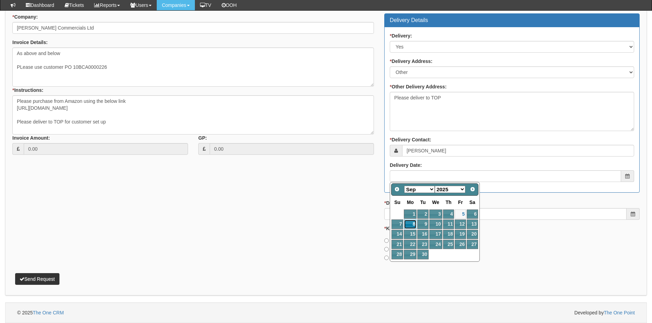
click at [412, 222] on link "8" at bounding box center [410, 223] width 13 height 9
type input "2025-09-08"
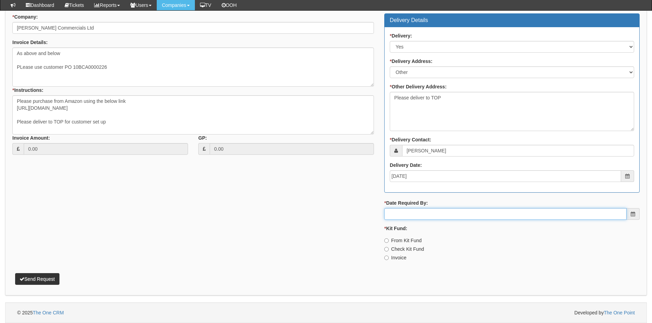
click at [406, 214] on input "* Date Required By:" at bounding box center [505, 214] width 242 height 12
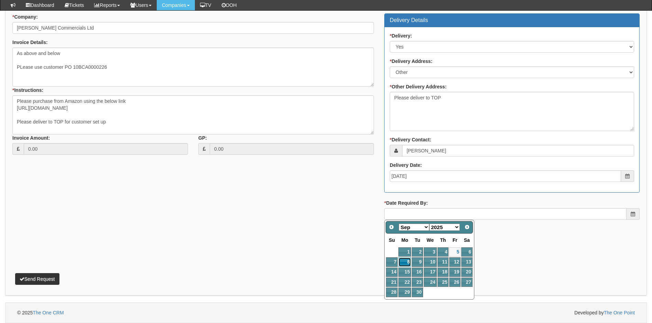
click at [407, 260] on link "8" at bounding box center [404, 261] width 13 height 9
type input "2025-09-08"
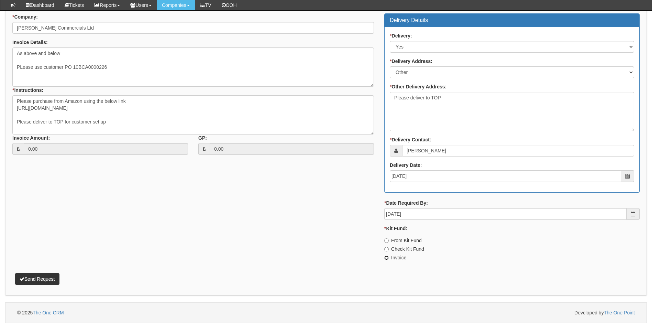
click at [386, 257] on input "Invoice" at bounding box center [386, 257] width 4 height 4
radio input "true"
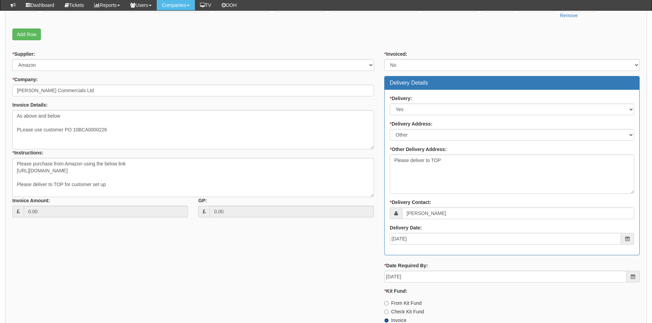
scroll to position [299, 0]
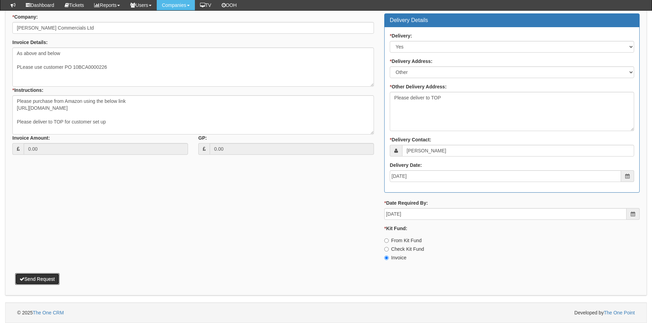
click at [40, 278] on button "Send Request" at bounding box center [37, 279] width 44 height 12
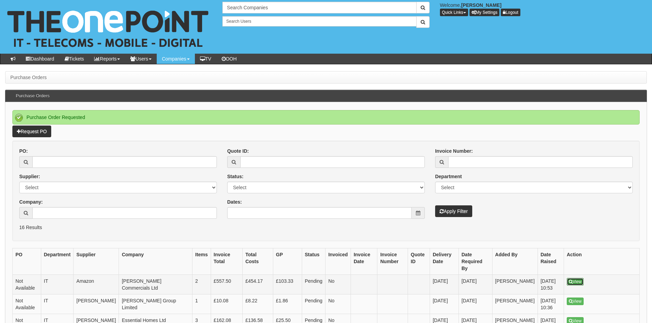
click at [576, 278] on link "View" at bounding box center [575, 282] width 17 height 8
